Goal: Task Accomplishment & Management: Complete application form

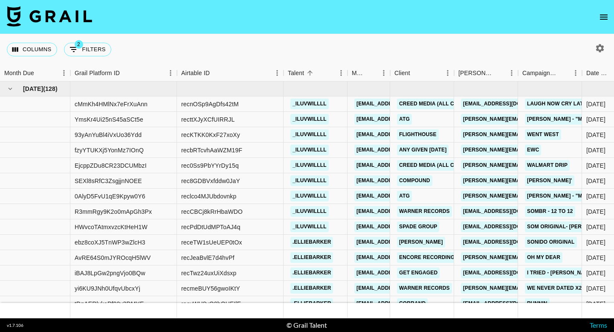
click at [604, 21] on icon "open drawer" at bounding box center [604, 17] width 10 height 10
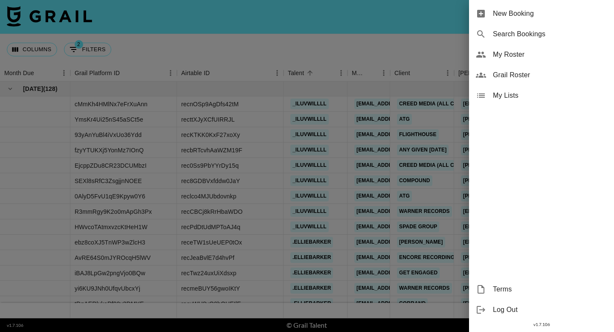
click at [567, 20] on div "New Booking" at bounding box center [541, 13] width 145 height 20
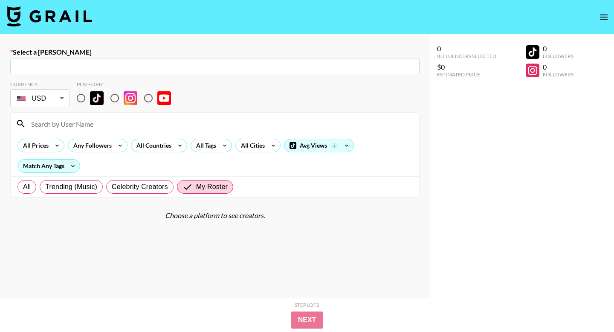
click at [184, 66] on input "text" at bounding box center [214, 66] width 399 height 10
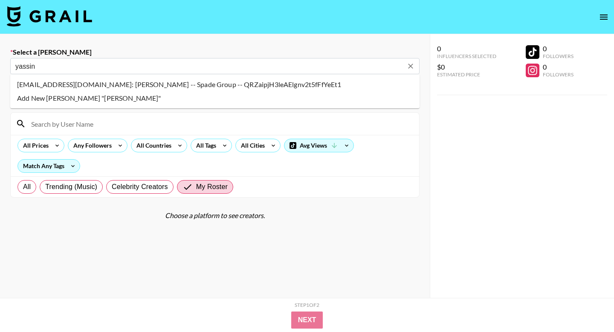
type input "yassin@spadegroup.io: Yassin Habiballah -- Spade Group -- QRZaipjH3leAElgnv2t5f…"
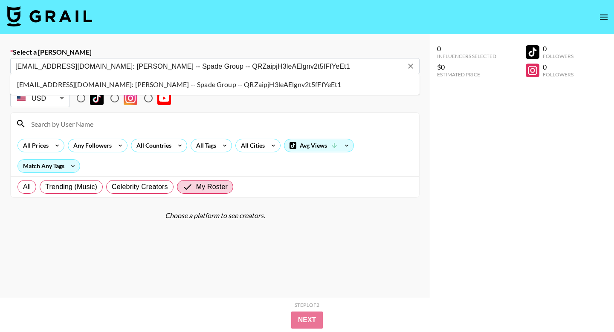
drag, startPoint x: 115, startPoint y: 86, endPoint x: 98, endPoint y: 93, distance: 17.7
click at [115, 86] on li "yassin@spadegroup.io: Yassin Habiballah -- Spade Group -- QRZaipjH3leAElgnv2t5f…" at bounding box center [214, 85] width 409 height 14
click at [80, 100] on input "radio" at bounding box center [81, 98] width 18 height 18
radio input "true"
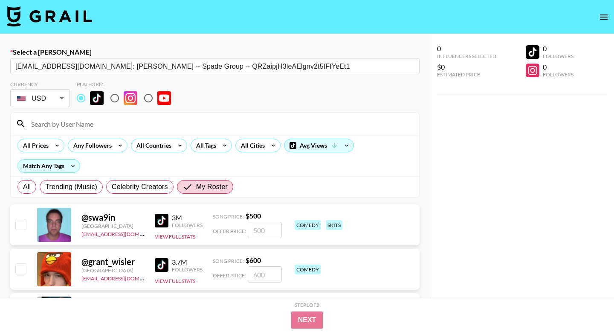
click at [80, 126] on input at bounding box center [220, 124] width 388 height 14
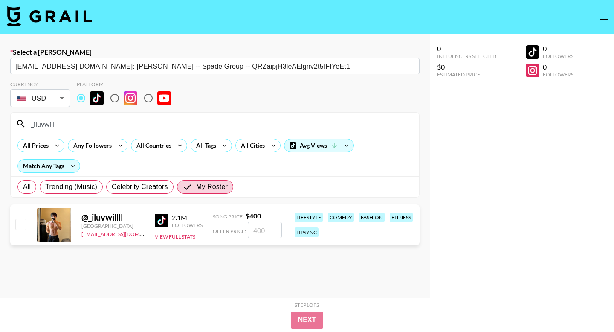
type input "_iluvwill"
click at [21, 222] on input "checkbox" at bounding box center [20, 224] width 10 height 10
checkbox input "true"
type input "400"
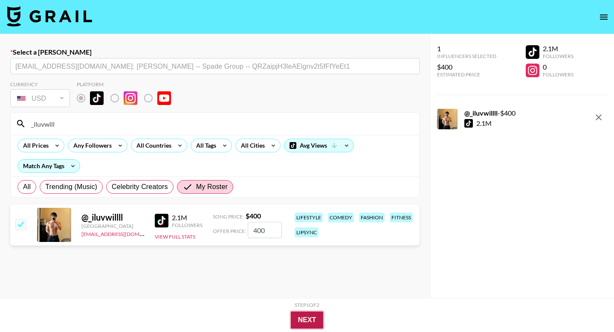
click at [308, 325] on button "Next" at bounding box center [307, 319] width 33 height 17
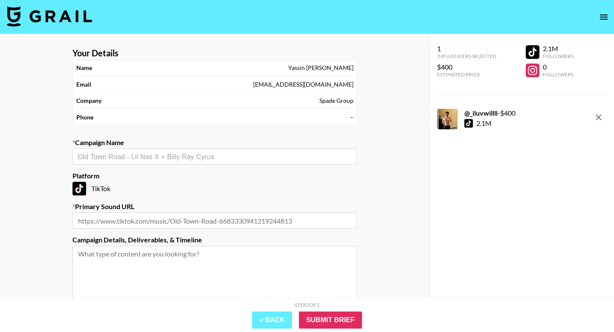
click at [176, 165] on section "Your Details Name Yassin Habiballah Email yassin@spadegroup.io Company Spade Gr…" at bounding box center [215, 203] width 298 height 324
click at [179, 159] on input "text" at bounding box center [215, 157] width 275 height 10
click at [176, 176] on li "Add New Campaign: "EYES CLOSED"" at bounding box center [214, 175] width 285 height 14
paste input "https://www.tiktok.com/music/EYES-CLOSED-with-ZAYN-7557093722291357713"
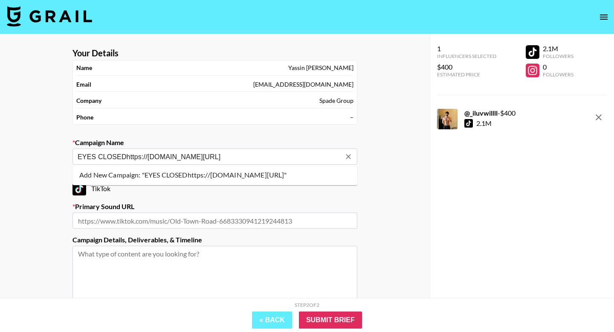
drag, startPoint x: 89, startPoint y: 157, endPoint x: 561, endPoint y: 171, distance: 472.1
click at [561, 178] on div "Your Details Name Yassin Habiballah Email yassin@spadegroup.io Company Spade Gr…" at bounding box center [307, 209] width 614 height 351
type input "EYES CLOSED"
click at [217, 177] on li "Add New Campaign: "EYES CLOSED"" at bounding box center [214, 175] width 285 height 14
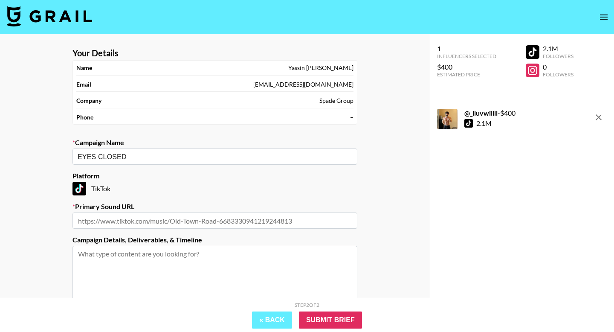
click at [228, 226] on input "text" at bounding box center [214, 220] width 285 height 16
paste input "https://www.tiktok.com/music/EYES-CLOSED-with-ZAYN-7557093722291357713"
type input "https://www.tiktok.com/music/EYES-CLOSED-with-ZAYN-7557093722291357713"
click at [354, 320] on input "Submit Brief" at bounding box center [330, 319] width 63 height 17
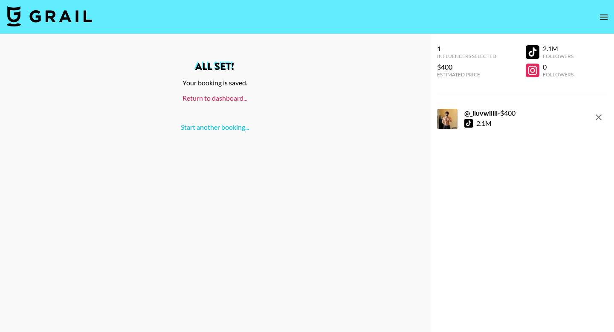
click at [213, 99] on link "Return to dashboard..." at bounding box center [214, 98] width 65 height 8
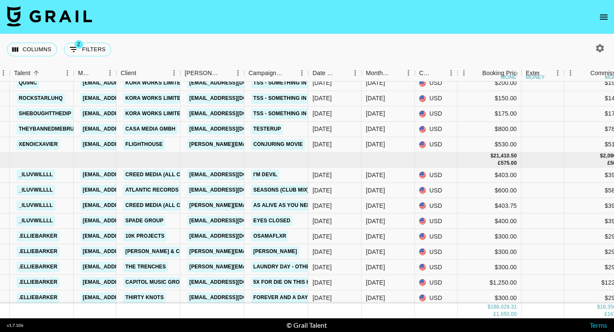
scroll to position [4178, 274]
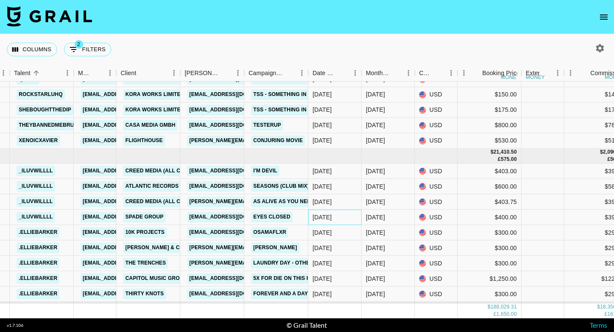
click at [332, 218] on div "[DATE]" at bounding box center [321, 217] width 19 height 9
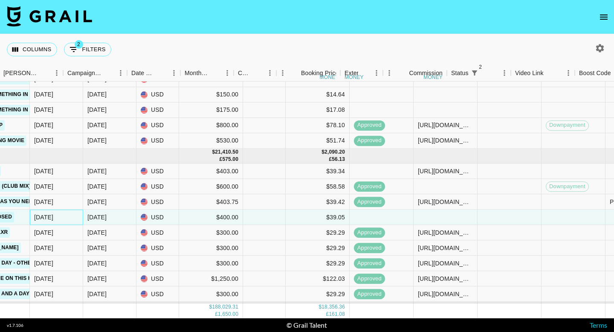
scroll to position [4178, 694]
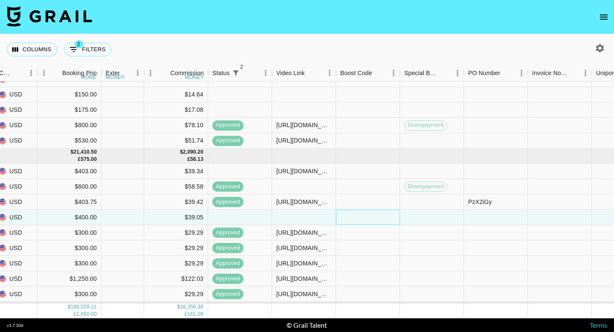
click at [337, 218] on div at bounding box center [368, 217] width 64 height 15
click at [313, 218] on div at bounding box center [304, 217] width 64 height 15
type input "[URL][DOMAIN_NAME]"
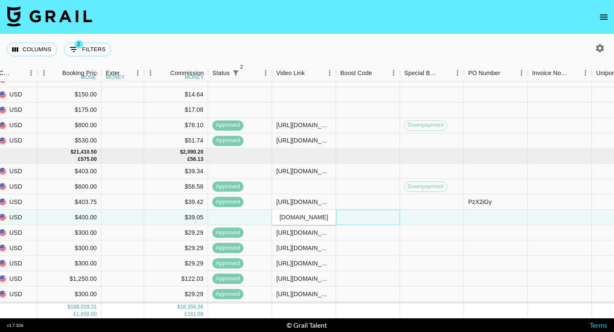
click at [373, 217] on div at bounding box center [368, 217] width 64 height 15
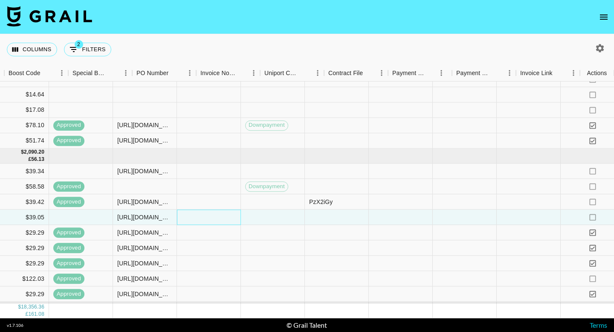
scroll to position [4178, 1025]
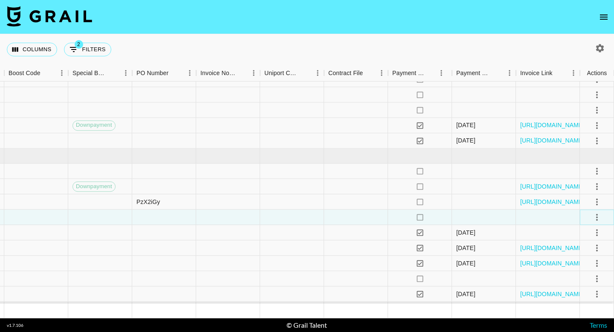
click at [600, 217] on icon "select merge strategy" at bounding box center [597, 217] width 10 height 10
click at [581, 303] on li "Approve" at bounding box center [585, 296] width 55 height 15
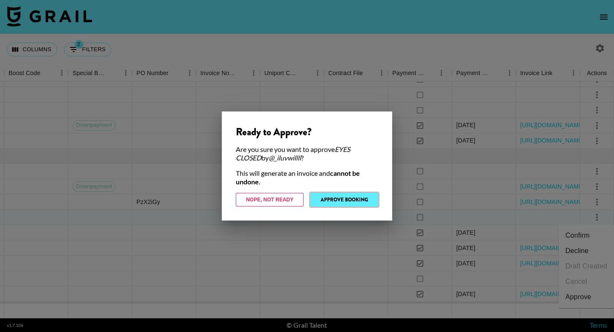
click at [350, 200] on button "Approve Booking" at bounding box center [344, 200] width 68 height 14
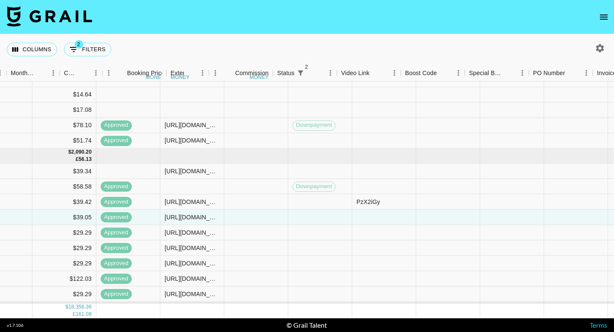
scroll to position [4178, 392]
